Goal: Task Accomplishment & Management: Use online tool/utility

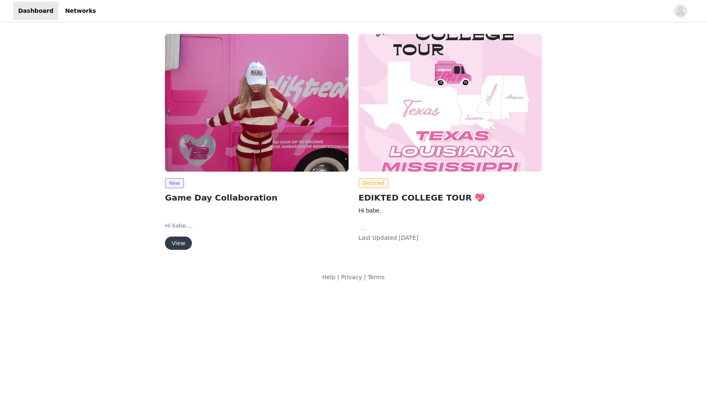
click at [184, 247] on button "View" at bounding box center [178, 242] width 27 height 13
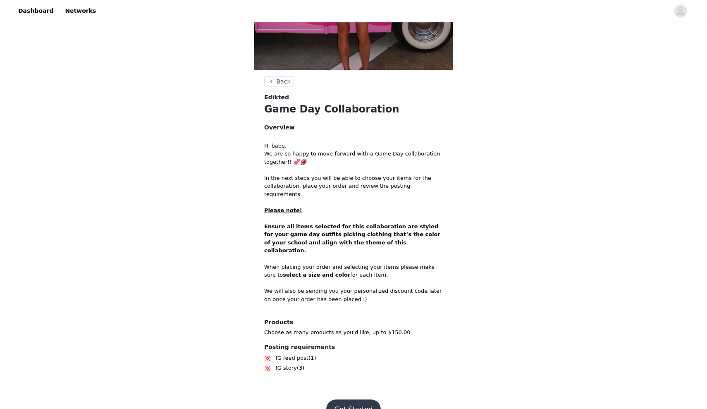
scroll to position [207, 0]
click at [359, 400] on button "Get Started" at bounding box center [353, 410] width 55 height 20
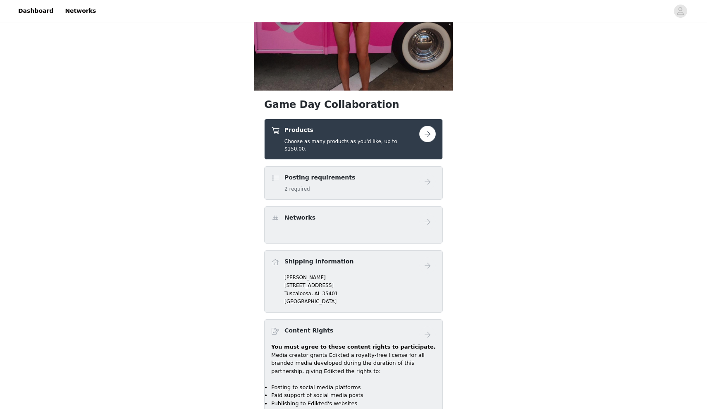
scroll to position [155, 0]
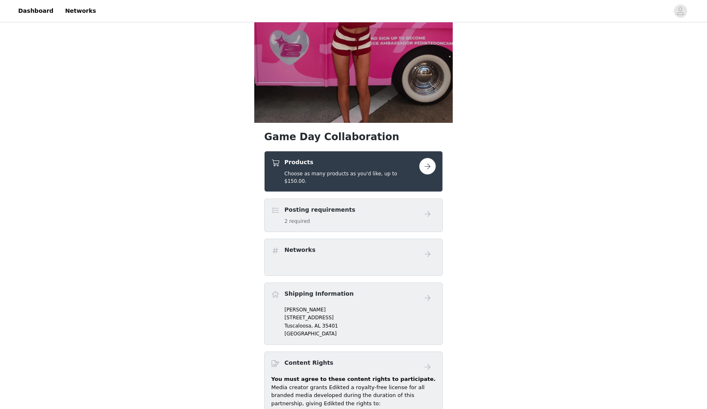
click at [433, 169] on button "button" at bounding box center [427, 166] width 17 height 17
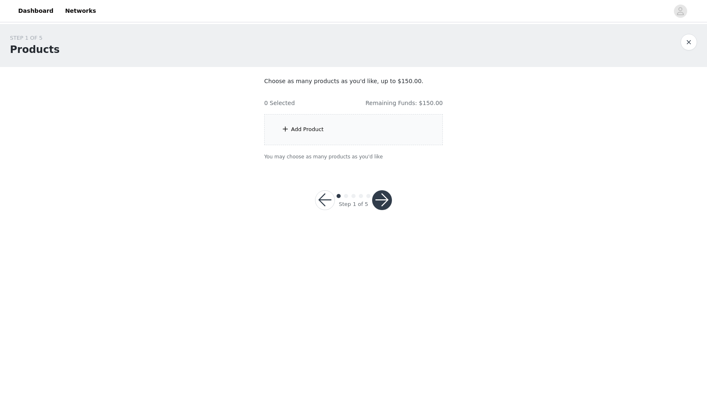
click at [368, 136] on div "Add Product" at bounding box center [353, 129] width 179 height 31
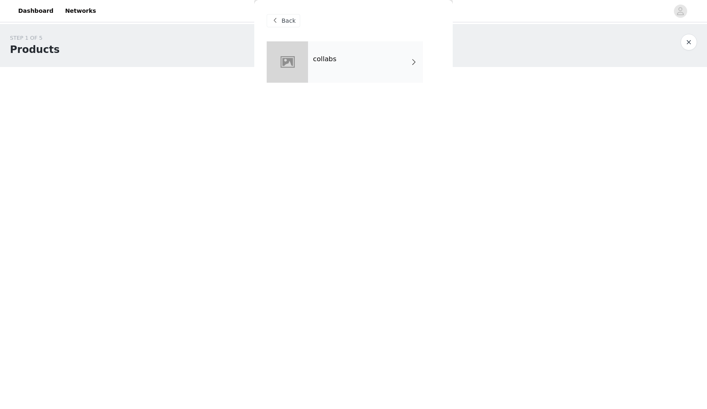
click at [369, 55] on div "collabs" at bounding box center [365, 61] width 115 height 41
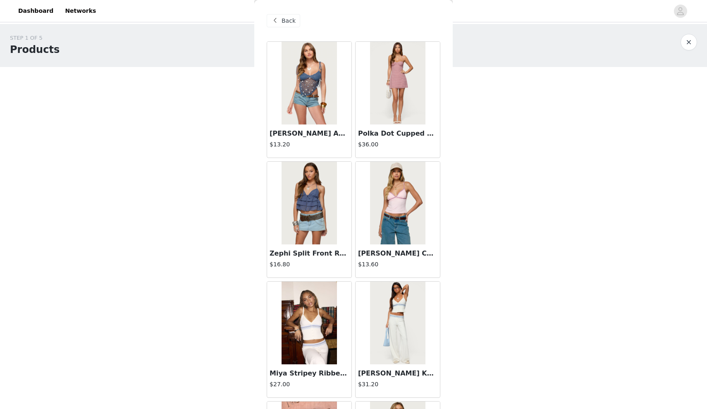
click at [292, 16] on div "Back" at bounding box center [283, 20] width 33 height 13
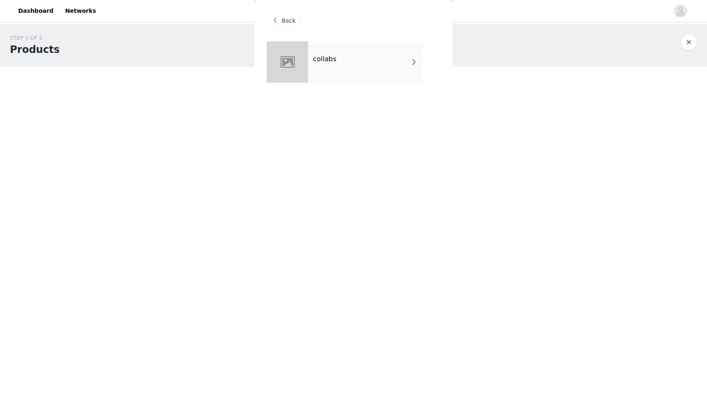
click at [292, 17] on span "Back" at bounding box center [288, 21] width 14 height 9
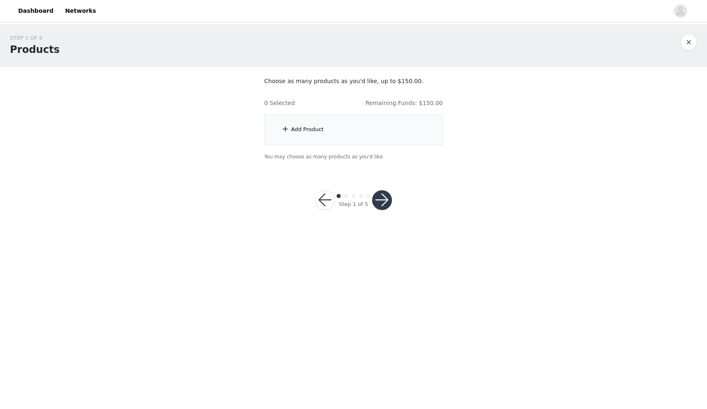
click at [387, 102] on h4 "Remaining Funds: $150.00" at bounding box center [403, 103] width 77 height 9
click at [329, 129] on div "Add Product" at bounding box center [353, 129] width 179 height 31
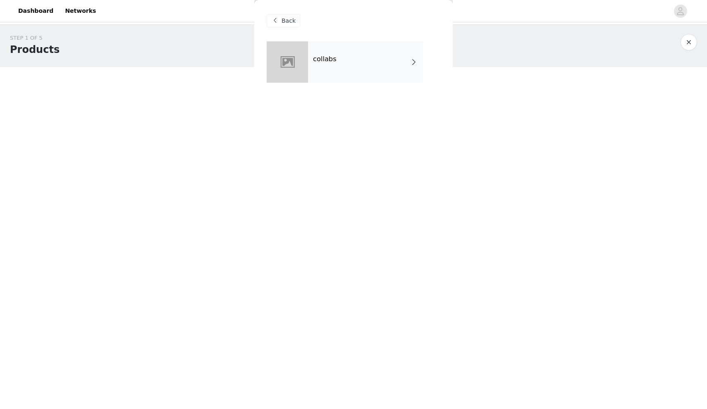
click at [341, 71] on div "collabs" at bounding box center [365, 61] width 115 height 41
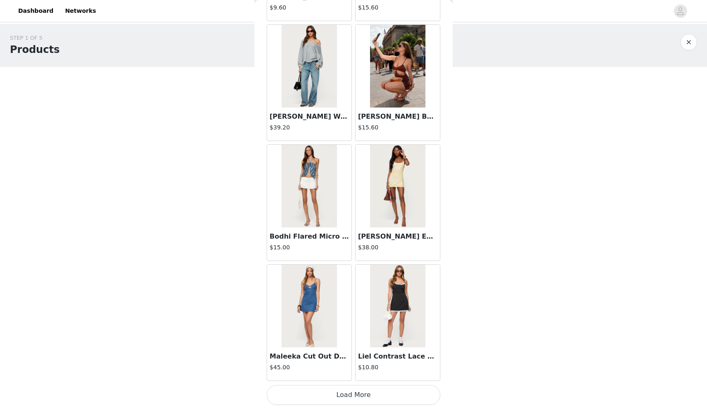
click at [326, 394] on button "Load More" at bounding box center [354, 395] width 174 height 20
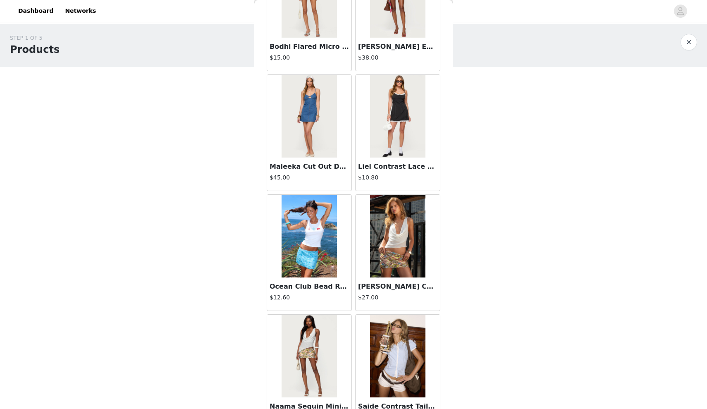
scroll to position [1047, 0]
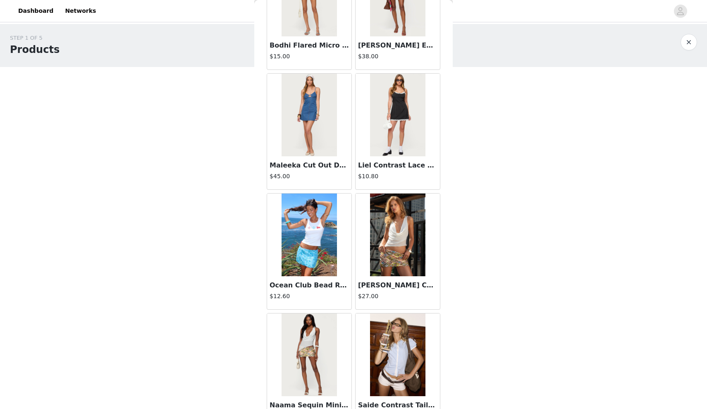
click at [308, 164] on h3 "Maleeka Cut Out Denim Mini Dress" at bounding box center [308, 165] width 79 height 10
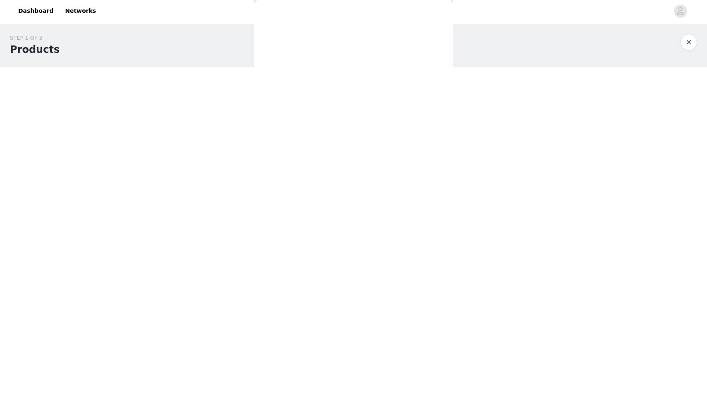
click at [308, 164] on div "Back [PERSON_NAME] Asymmetric Crochet Top $13.20 Polka Dot Cupped Chiffon Mini …" at bounding box center [353, 204] width 198 height 409
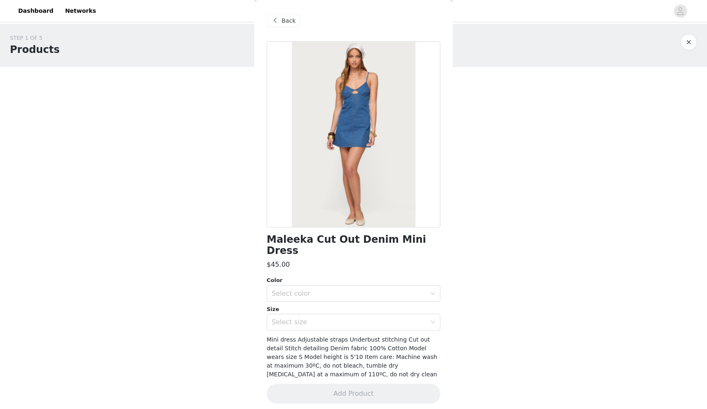
click at [296, 242] on h1 "Maleeka Cut Out Denim Mini Dress" at bounding box center [354, 245] width 174 height 22
copy div "Maleeka Cut Out Denim Mini Dress"
click at [284, 17] on span "Back" at bounding box center [288, 21] width 14 height 9
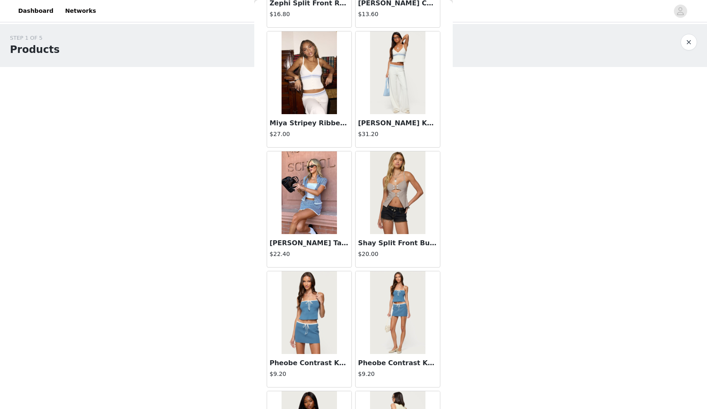
scroll to position [252, 0]
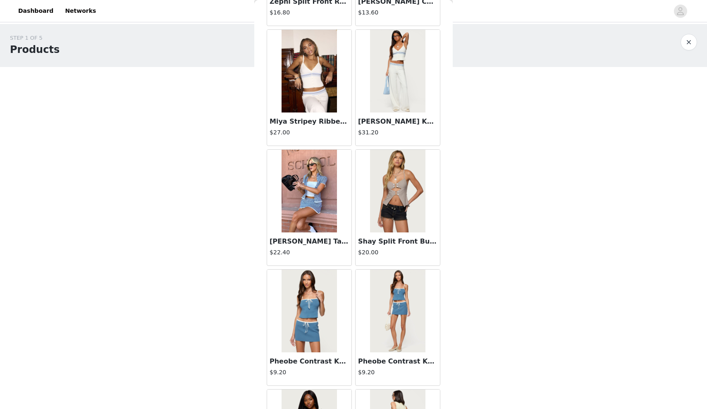
click at [314, 195] on img at bounding box center [308, 191] width 55 height 83
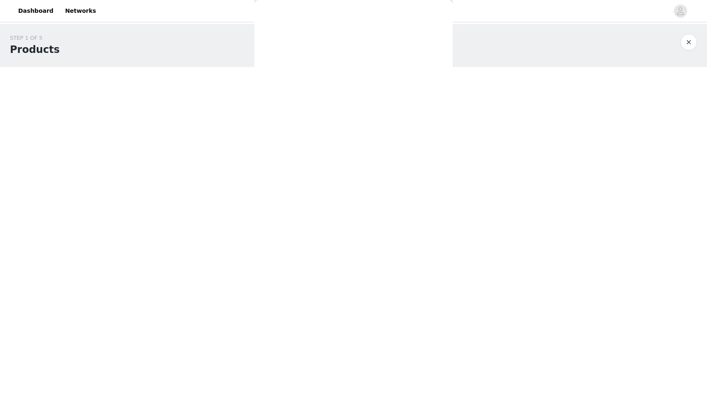
scroll to position [0, 0]
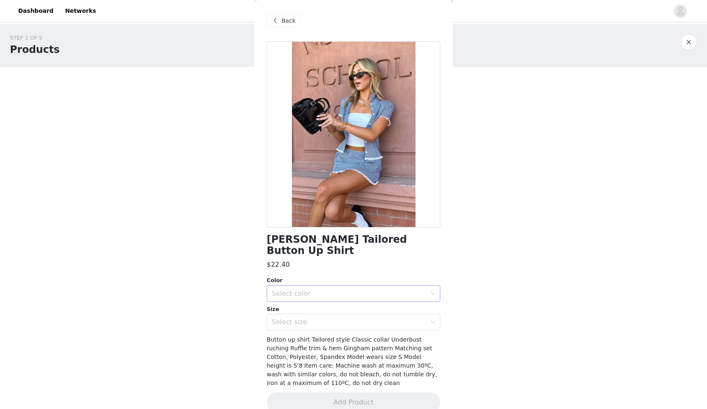
click at [338, 290] on div "Select color" at bounding box center [349, 293] width 155 height 8
click at [334, 265] on div "$22.40" at bounding box center [354, 265] width 174 height 10
click at [289, 21] on span "Back" at bounding box center [288, 21] width 14 height 9
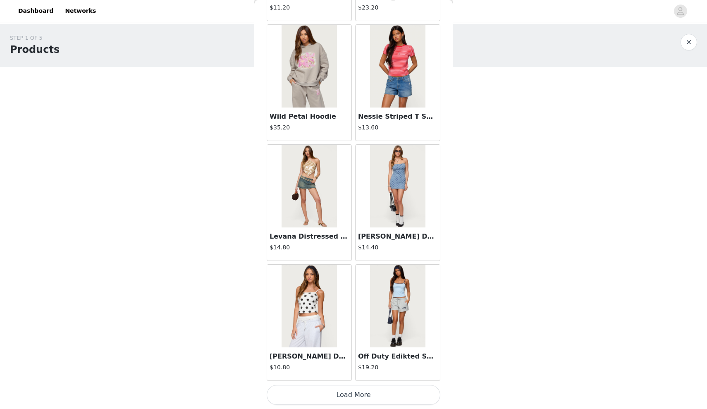
click at [362, 393] on button "Load More" at bounding box center [354, 395] width 174 height 20
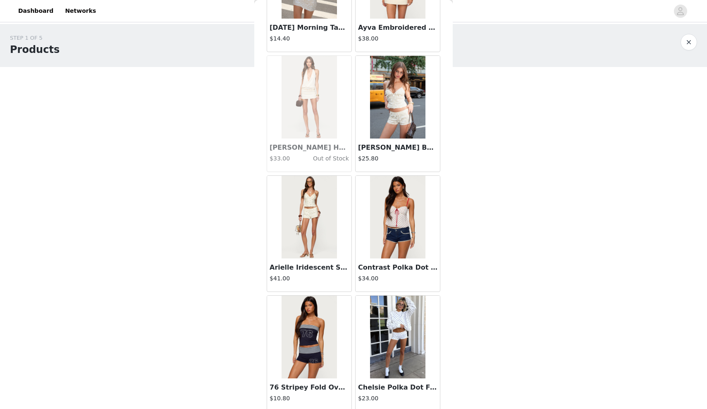
scroll to position [2503, 0]
click at [398, 213] on img at bounding box center [397, 216] width 55 height 83
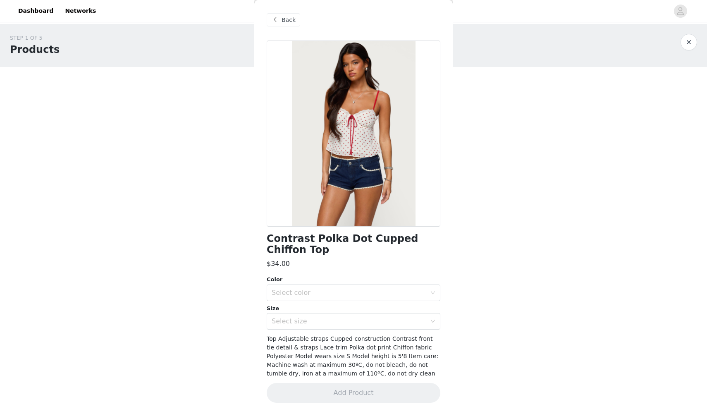
scroll to position [1, 0]
click at [283, 18] on span "Back" at bounding box center [288, 19] width 14 height 9
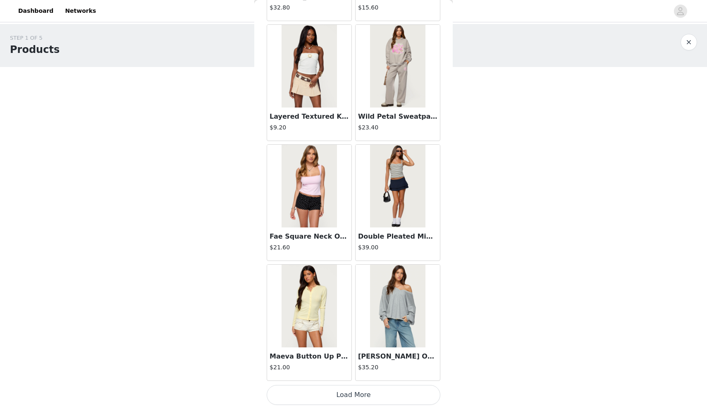
scroll to position [3253, 0]
click at [322, 394] on button "Load More" at bounding box center [354, 395] width 174 height 20
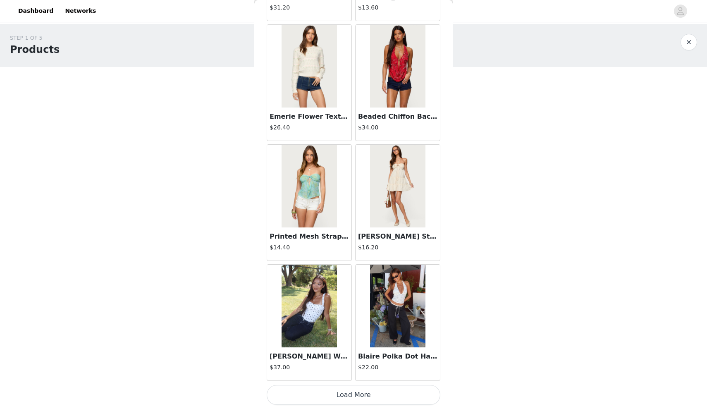
scroll to position [0, 0]
click at [341, 391] on button "Load More" at bounding box center [354, 395] width 174 height 20
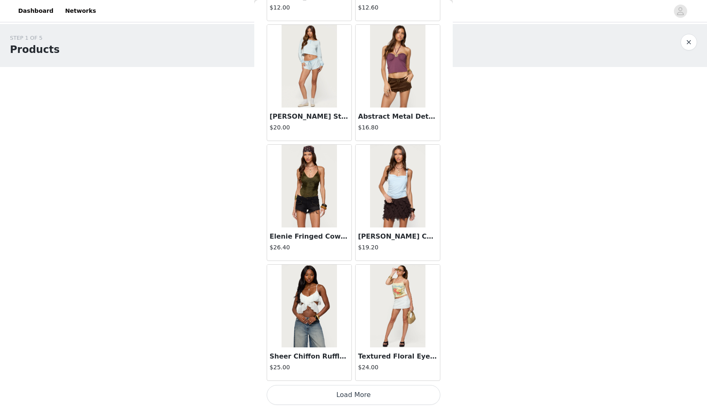
scroll to position [5650, 0]
click at [336, 397] on button "Load More" at bounding box center [354, 395] width 174 height 20
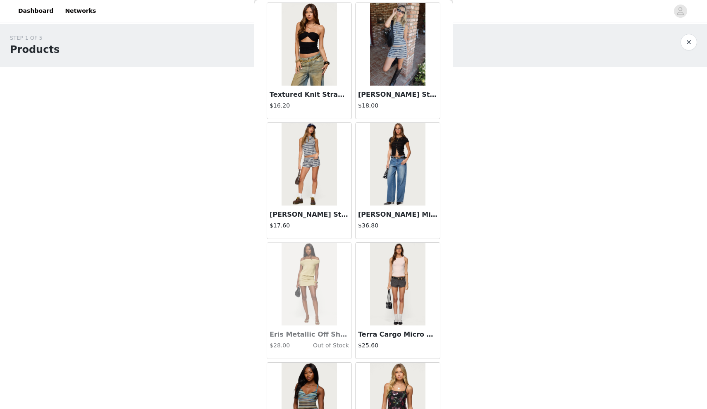
scroll to position [6077, 0]
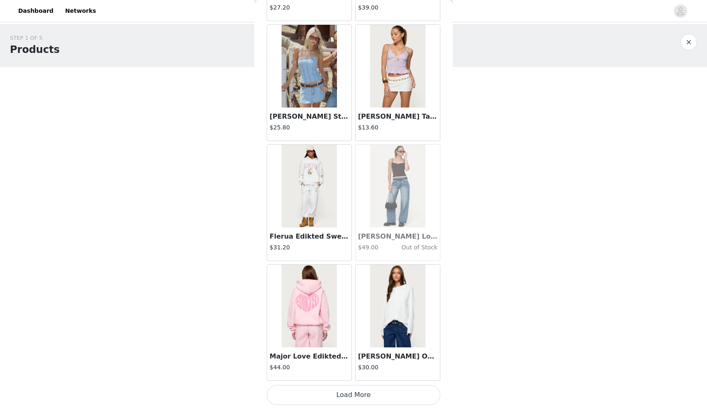
click at [361, 397] on button "Load More" at bounding box center [354, 395] width 174 height 20
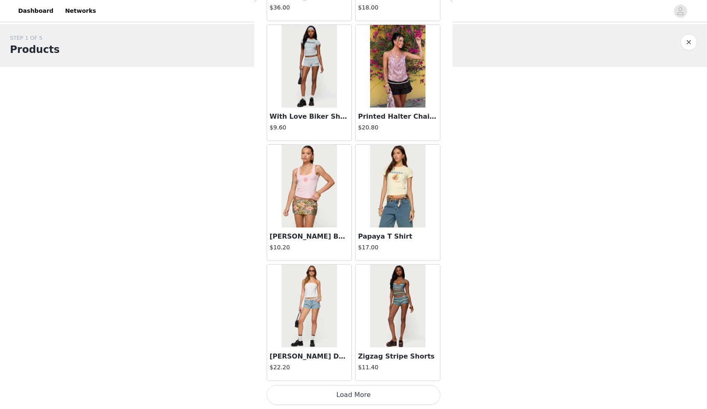
scroll to position [8047, 0]
click at [345, 390] on button "Load More" at bounding box center [354, 395] width 174 height 20
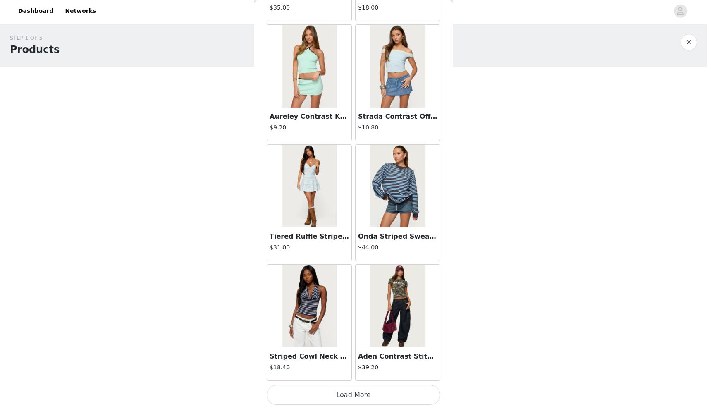
scroll to position [9245, 0]
click at [341, 391] on button "Load More" at bounding box center [354, 395] width 174 height 20
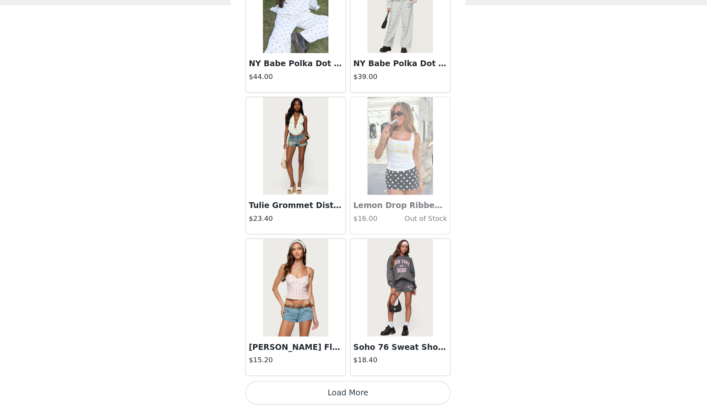
scroll to position [10444, 0]
click at [297, 385] on button "Load More" at bounding box center [354, 395] width 174 height 20
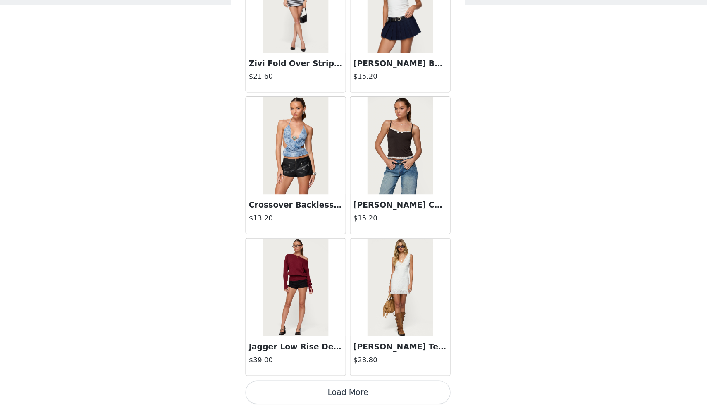
scroll to position [0, 0]
click at [309, 385] on button "Load More" at bounding box center [354, 395] width 174 height 20
